Goal: Task Accomplishment & Management: Manage account settings

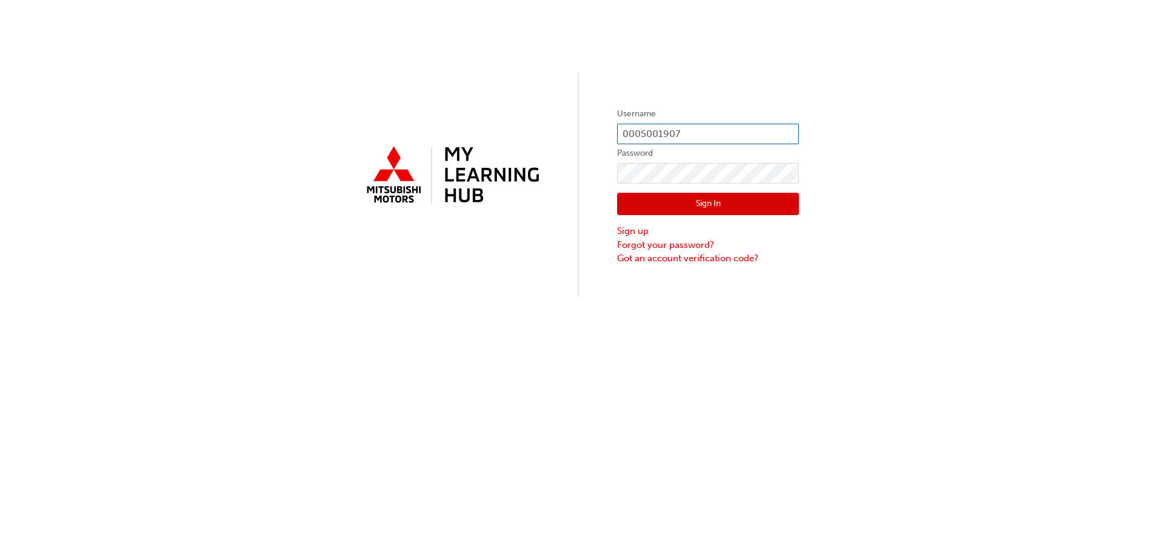
click at [753, 125] on input "0005001907" at bounding box center [708, 134] width 182 height 21
type input "mike@mareebamm.com.au"
click at [699, 207] on button "Sign In" at bounding box center [708, 204] width 182 height 23
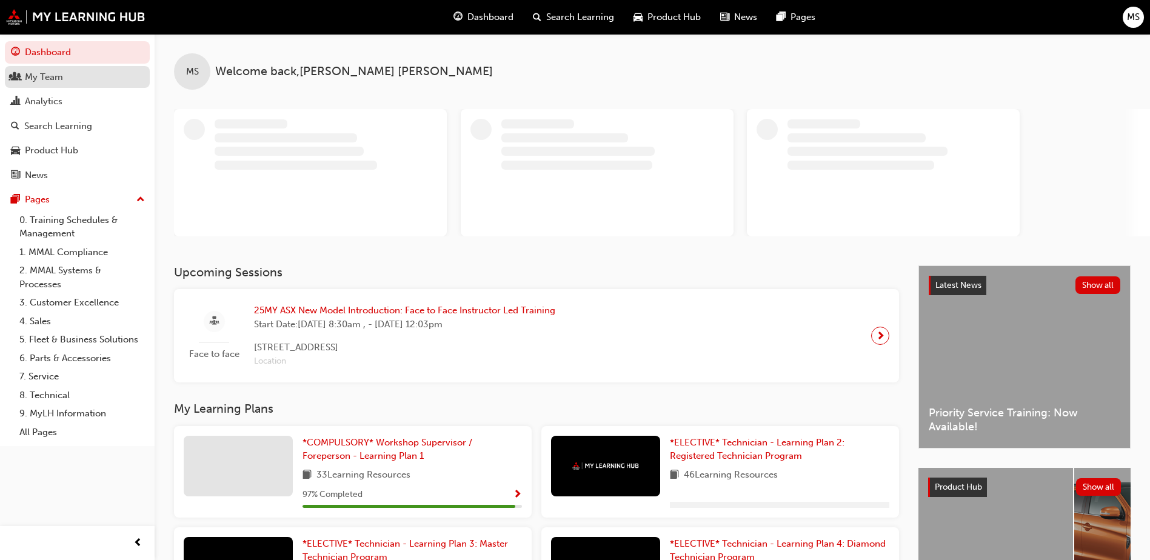
click at [48, 78] on div "My Team" at bounding box center [44, 77] width 38 height 14
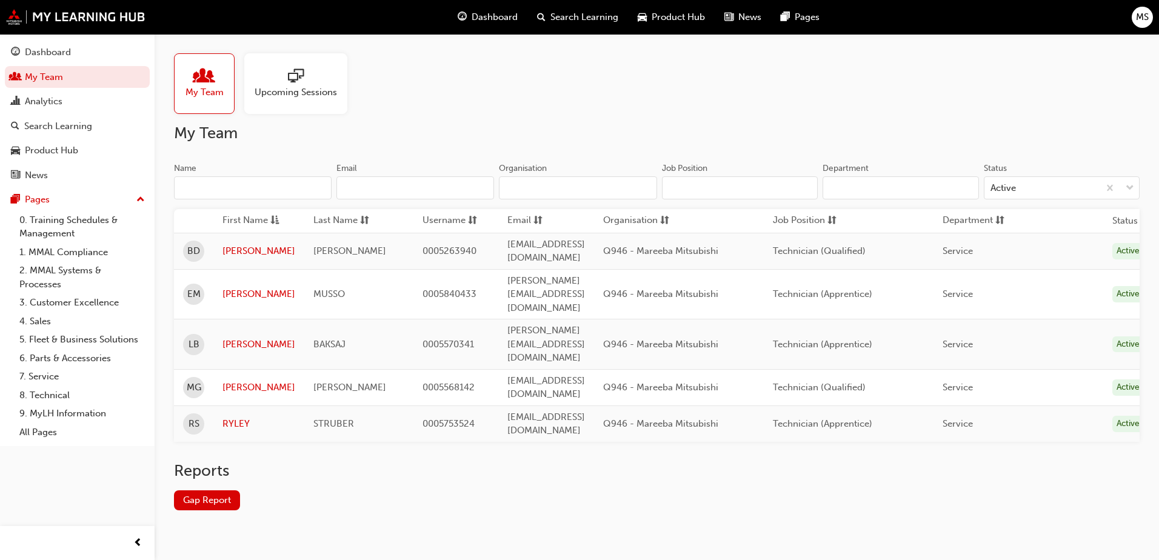
click at [316, 73] on div at bounding box center [296, 76] width 82 height 17
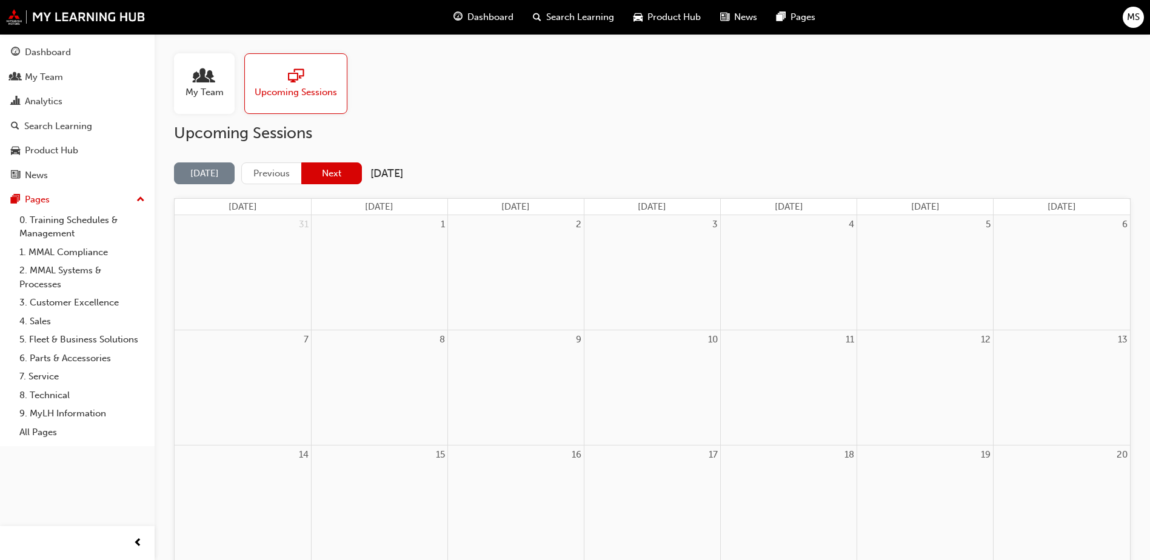
click at [336, 171] on button "Next" at bounding box center [331, 173] width 61 height 22
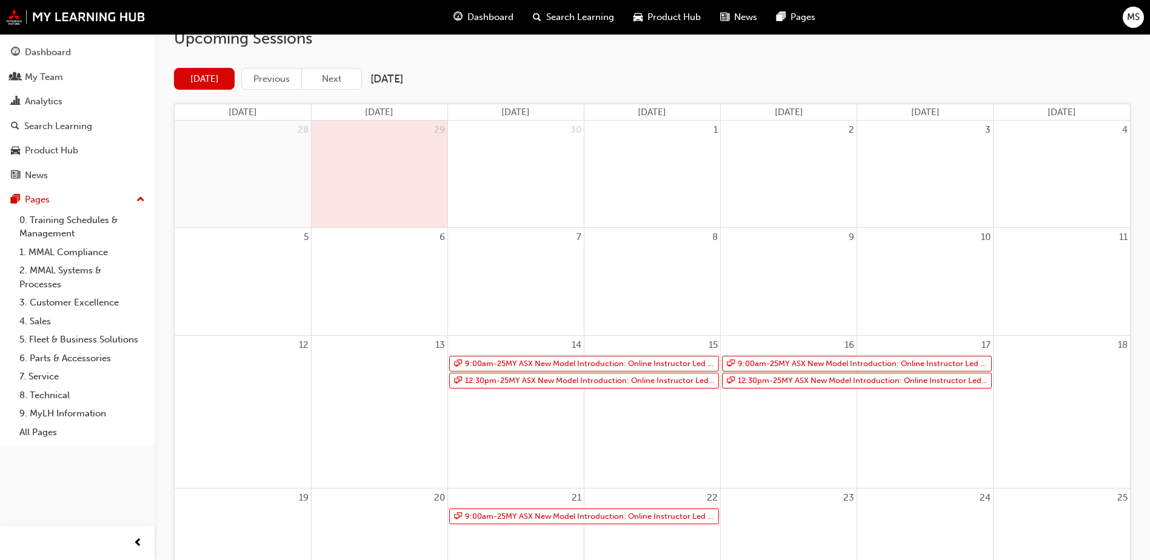
scroll to position [121, 0]
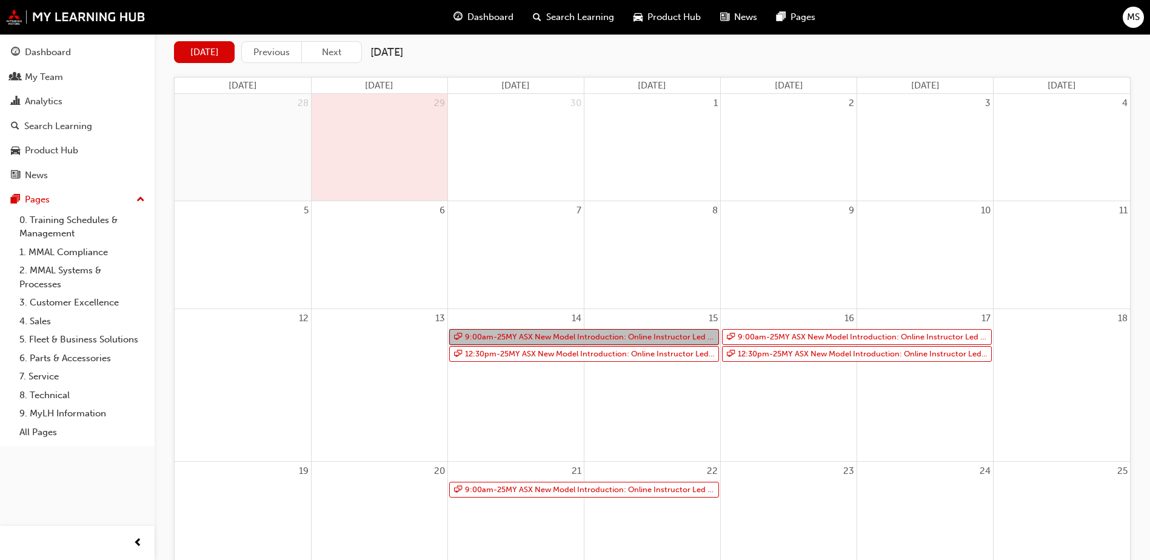
click at [648, 335] on link "9:00am - 25MY ASX New Model Introduction: Online Instructor Led Training" at bounding box center [584, 337] width 270 height 16
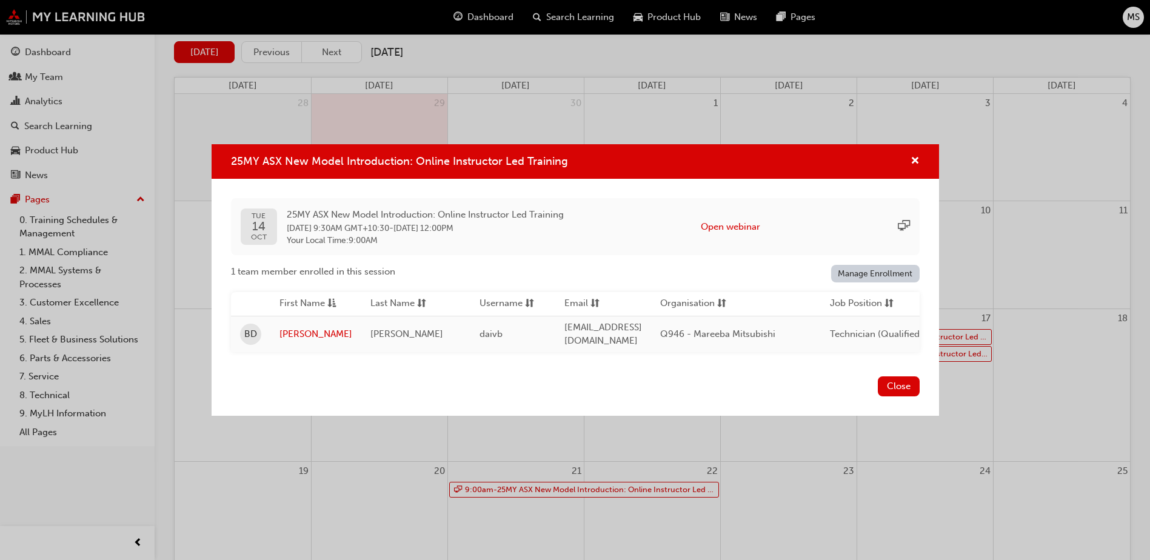
click at [887, 267] on link "Manage Enrollment" at bounding box center [875, 274] width 89 height 18
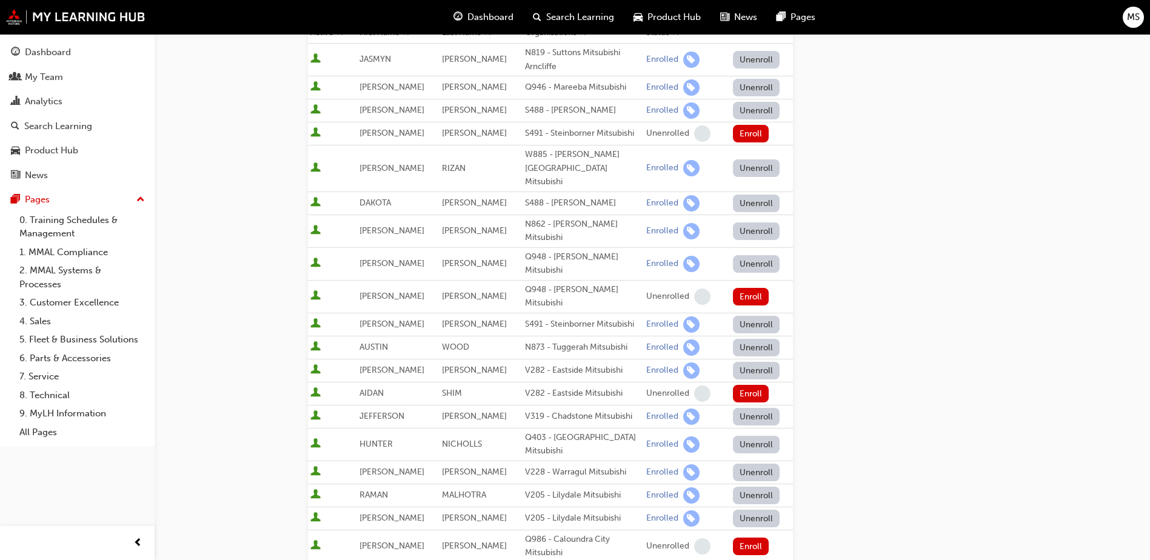
scroll to position [182, 0]
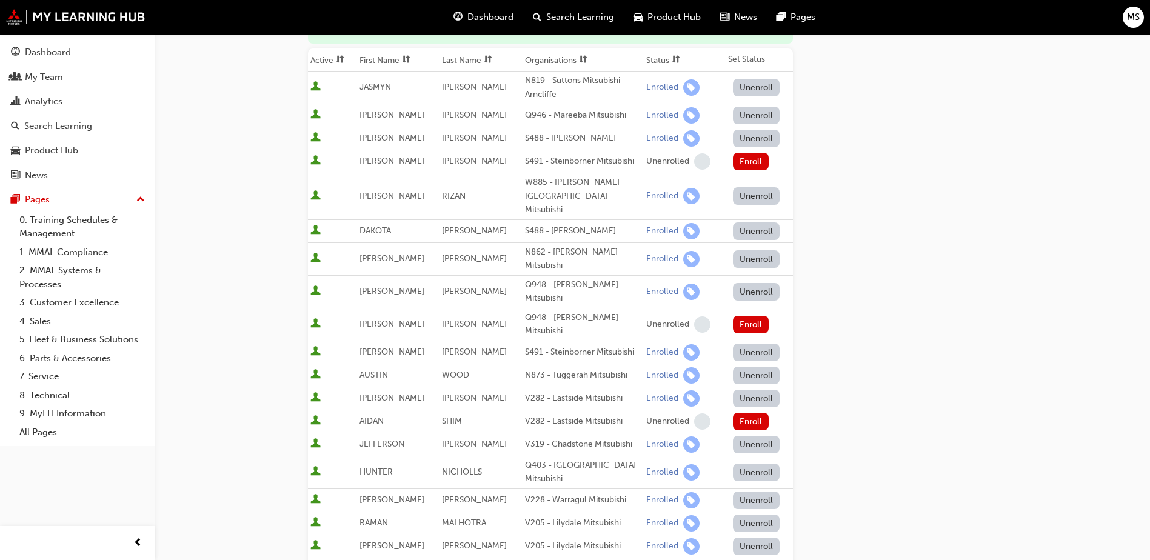
click at [753, 113] on button "Unenroll" at bounding box center [756, 116] width 47 height 18
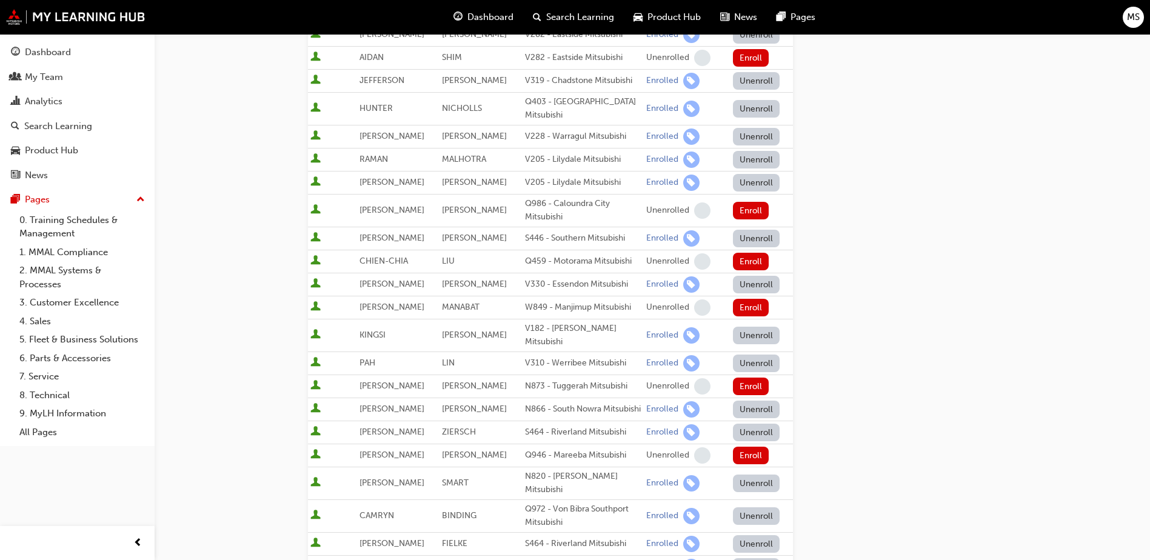
scroll to position [909, 0]
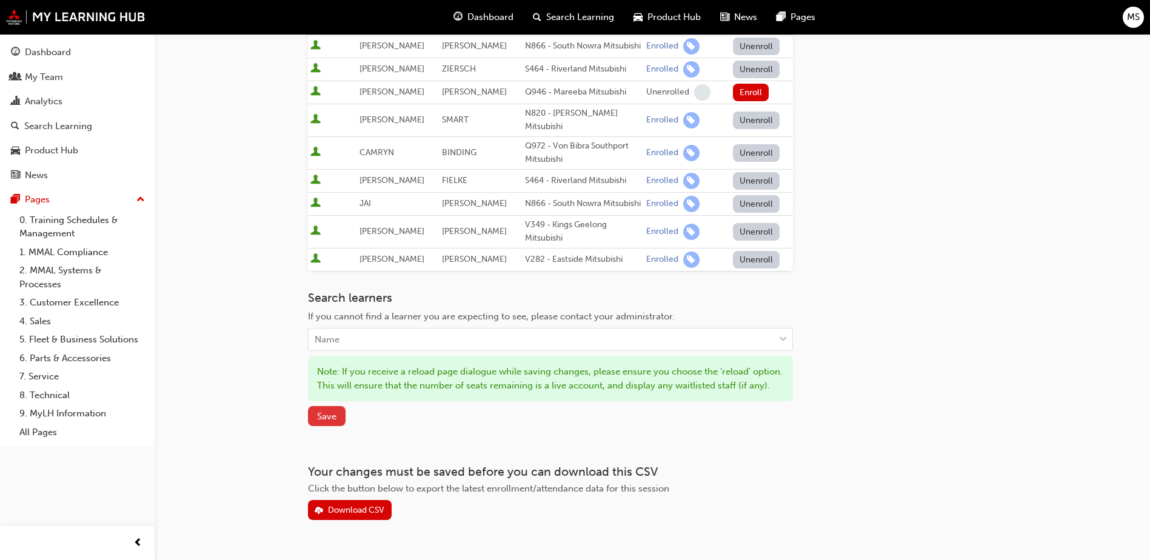
click at [338, 406] on button "Save" at bounding box center [327, 416] width 38 height 20
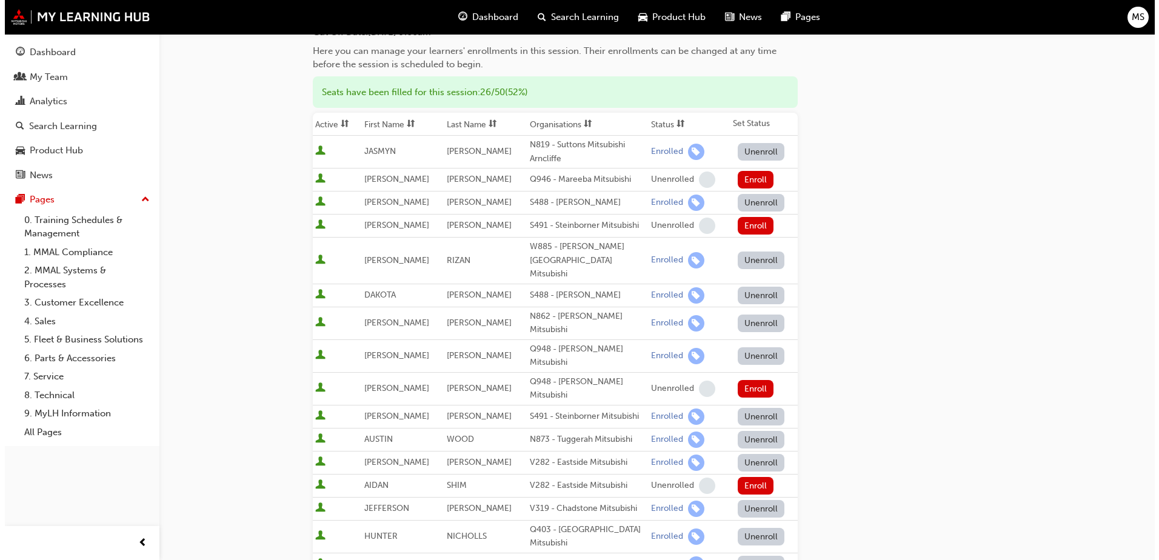
scroll to position [0, 0]
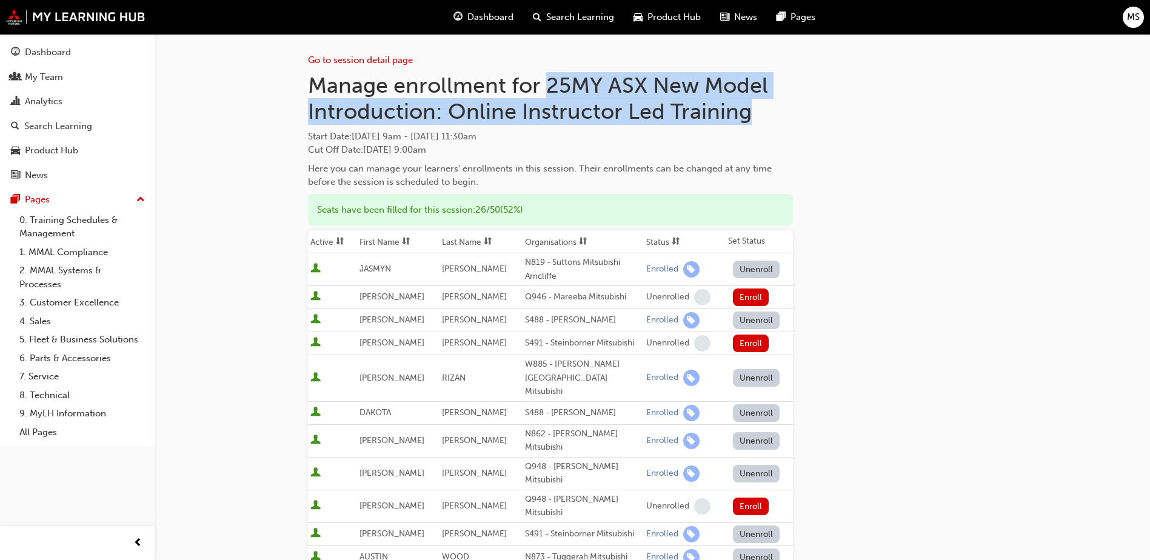
drag, startPoint x: 547, startPoint y: 84, endPoint x: 750, endPoint y: 116, distance: 204.9
click at [750, 116] on h1 "Manage enrollment for 25MY ASX New Model Introduction: Online Instructor Led Tr…" at bounding box center [550, 98] width 485 height 53
drag, startPoint x: 750, startPoint y: 116, endPoint x: 700, endPoint y: 108, distance: 50.3
copy h1 "25MY ASX New Model Introduction: Online Instructor Led Training"
click at [53, 127] on div "Search Learning" at bounding box center [58, 126] width 68 height 14
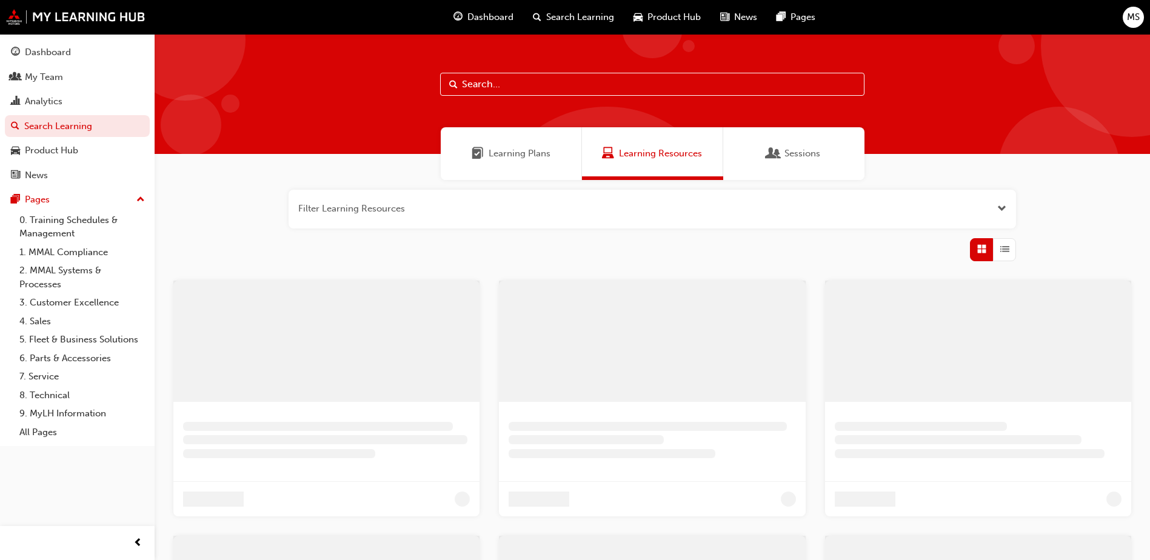
click at [549, 80] on input "text" at bounding box center [652, 84] width 424 height 23
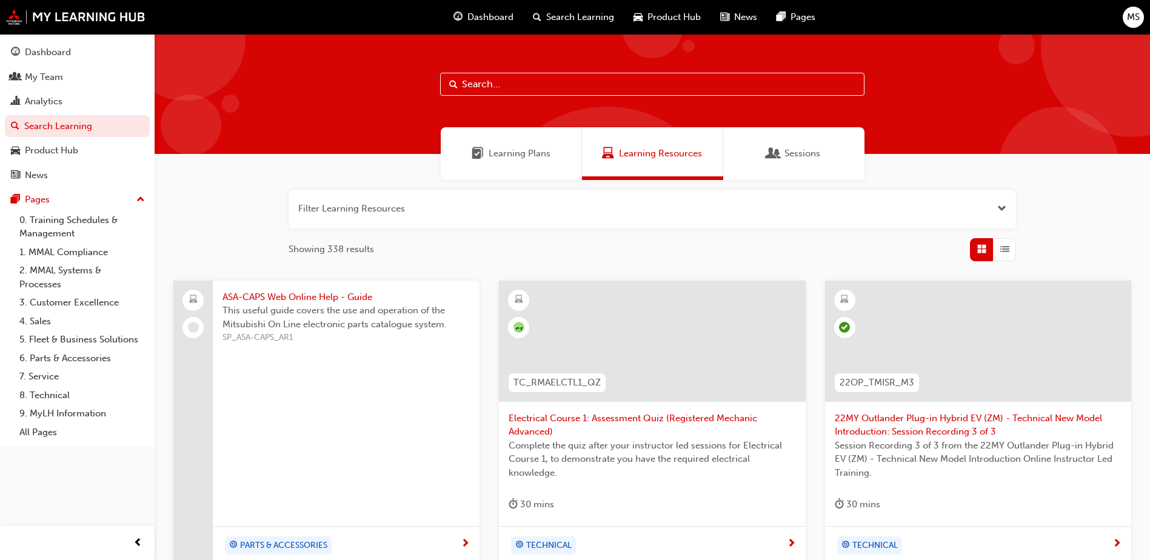
paste input "25MY ASX New Model Introduction: Online Instructor Led Training"
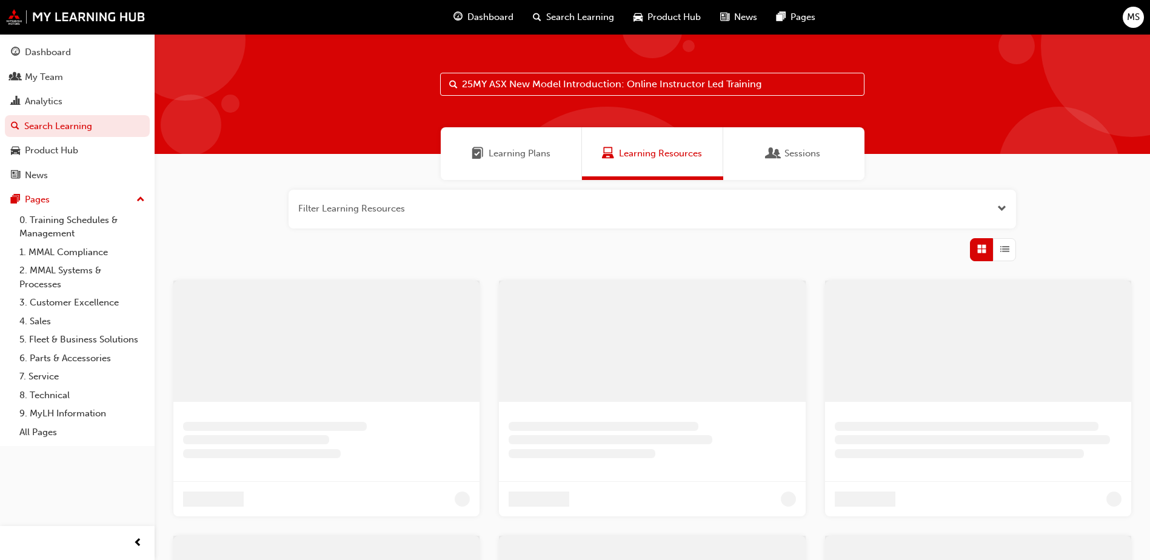
type input "25MY ASX New Model Introduction: Online Instructor Led Training"
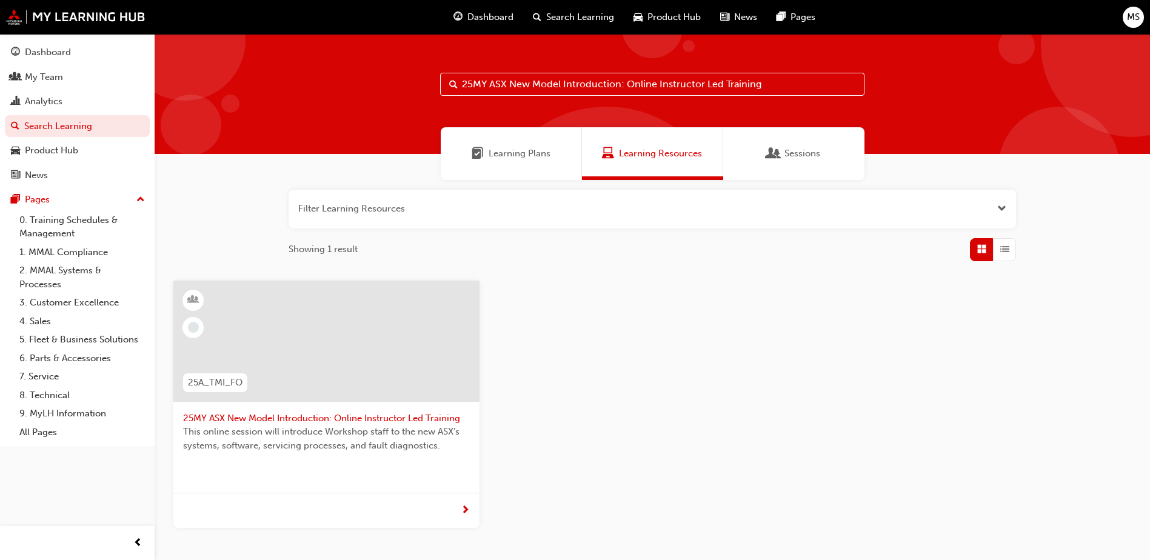
click at [312, 418] on span "25MY ASX New Model Introduction: Online Instructor Led Training" at bounding box center [326, 419] width 287 height 14
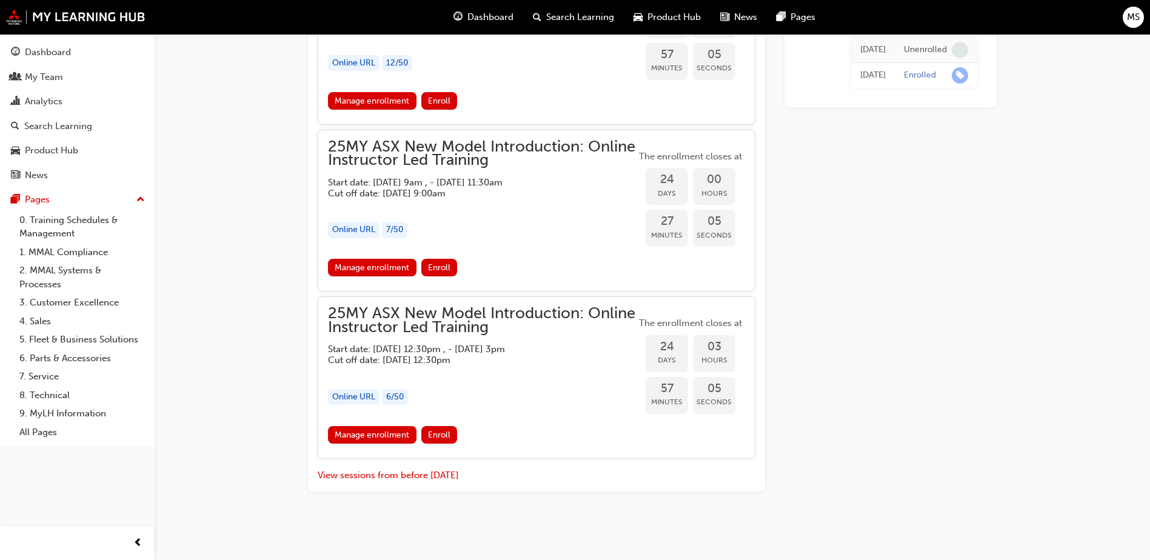
scroll to position [1737, 0]
click at [393, 439] on link "Manage enrollment" at bounding box center [372, 435] width 89 height 18
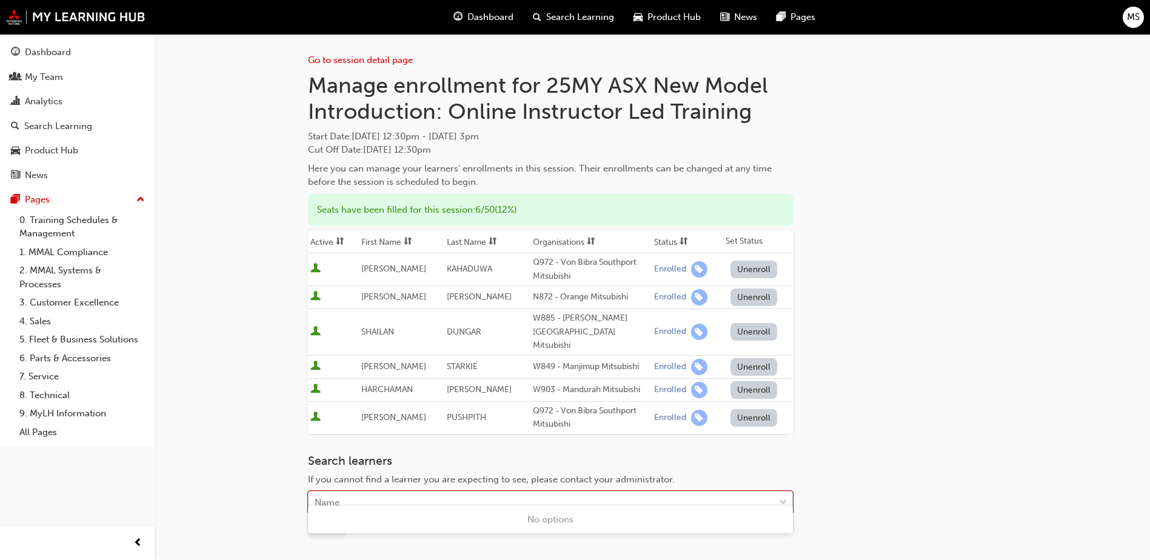
click at [424, 492] on div "Name" at bounding box center [542, 502] width 466 height 21
type input "dav"
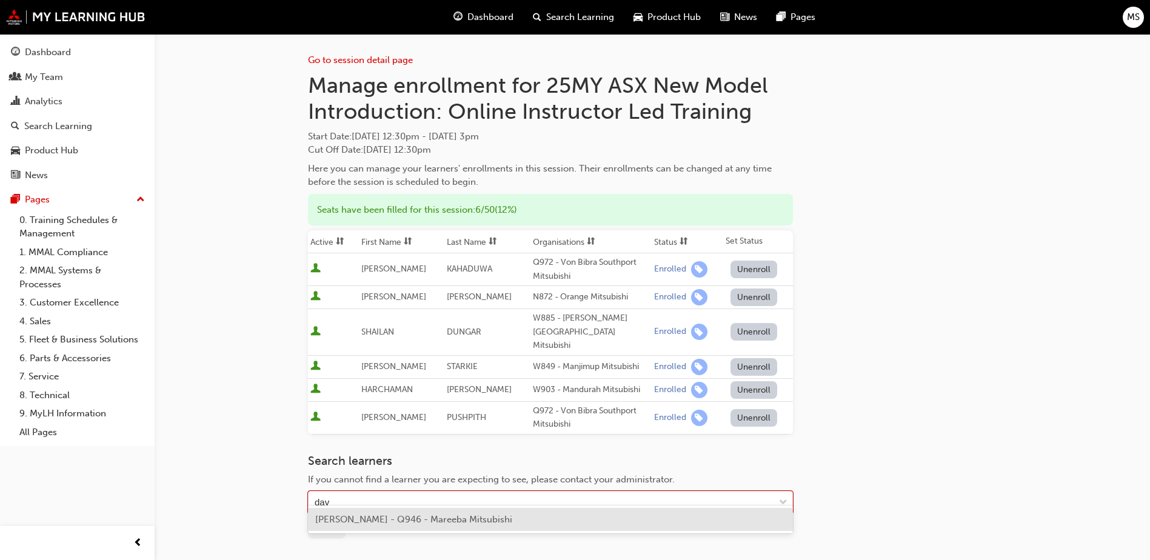
click at [425, 515] on span "[PERSON_NAME] - Q946 - Mareeba Mitsubishi" at bounding box center [413, 519] width 197 height 11
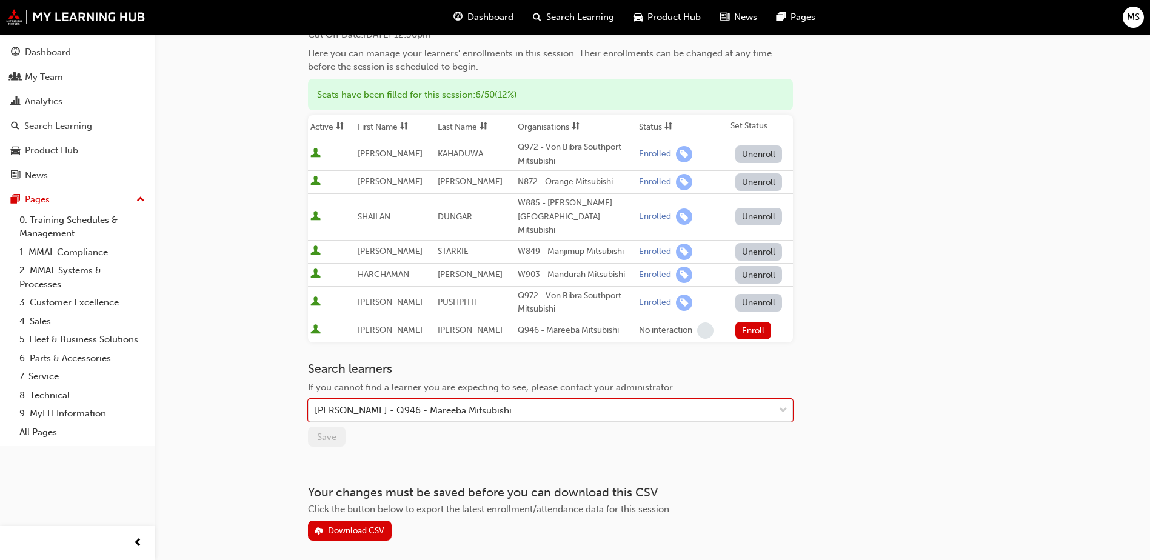
scroll to position [152, 0]
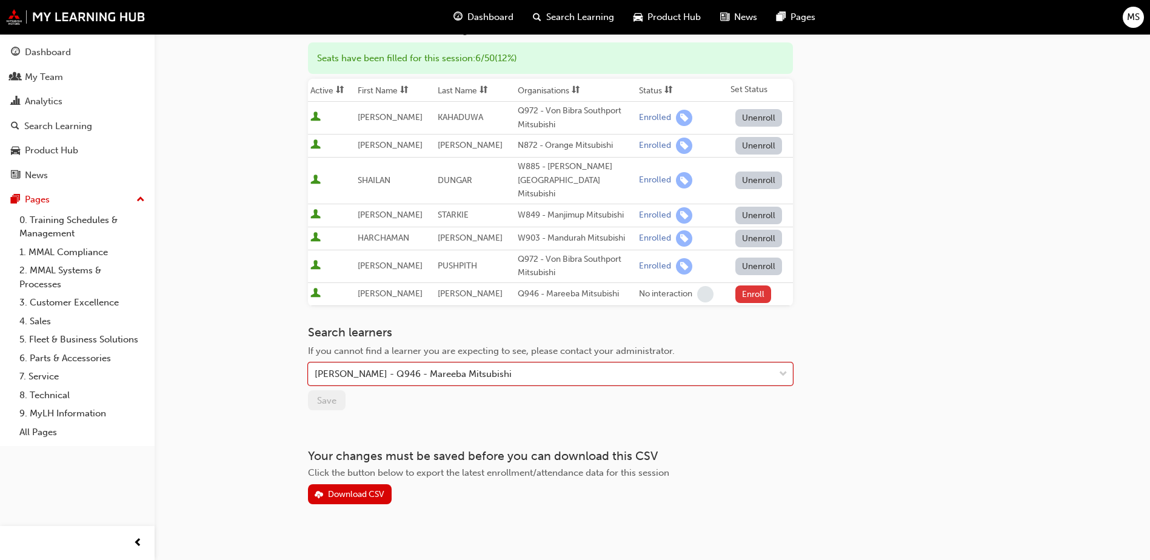
click at [744, 286] on button "Enroll" at bounding box center [753, 295] width 36 height 18
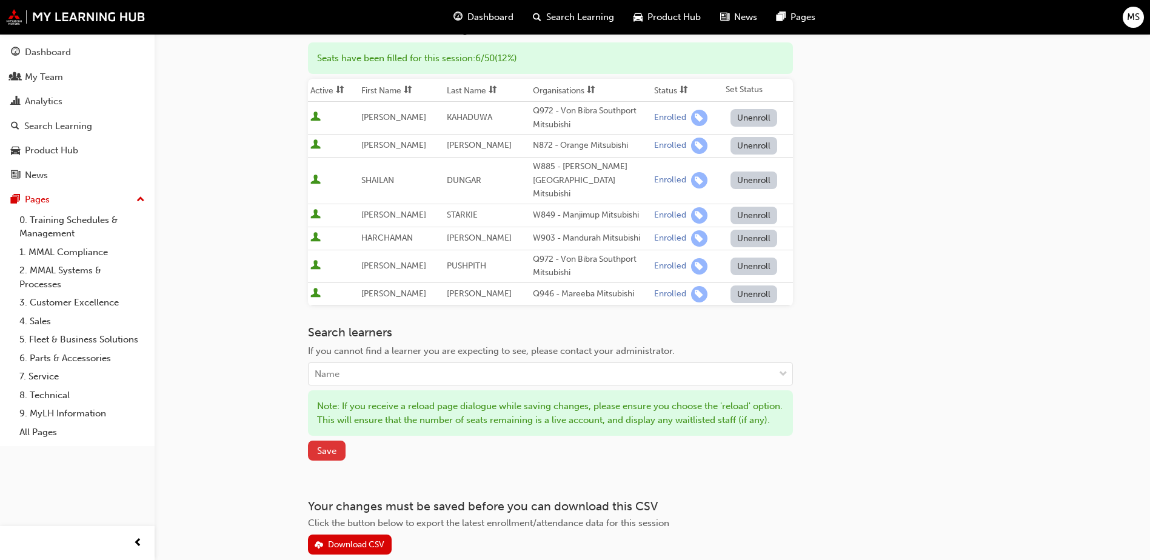
click at [331, 452] on span "Save" at bounding box center [326, 451] width 19 height 11
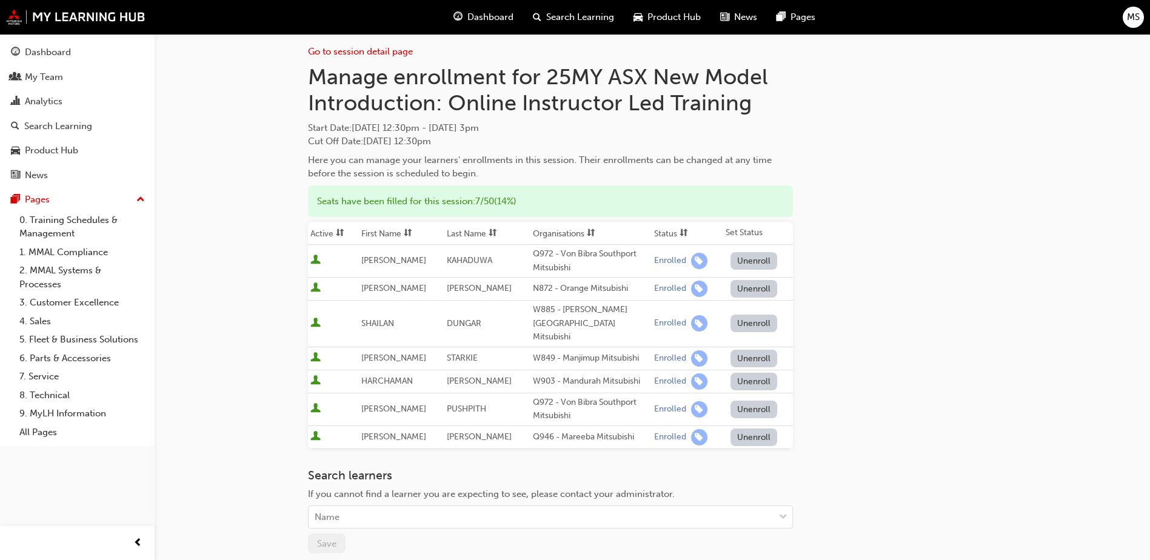
scroll to position [0, 0]
